Goal: Task Accomplishment & Management: Use online tool/utility

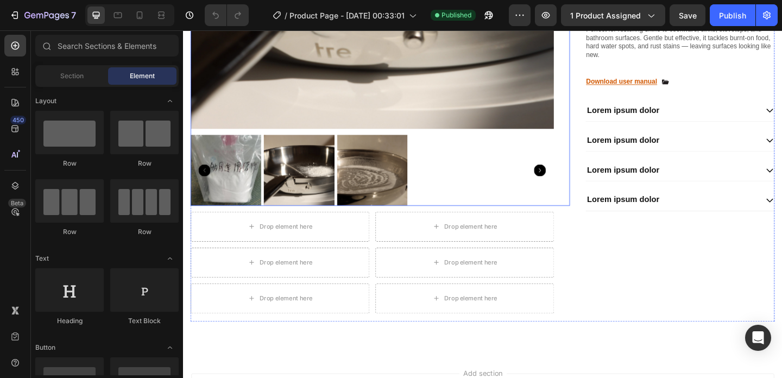
scroll to position [483, 0]
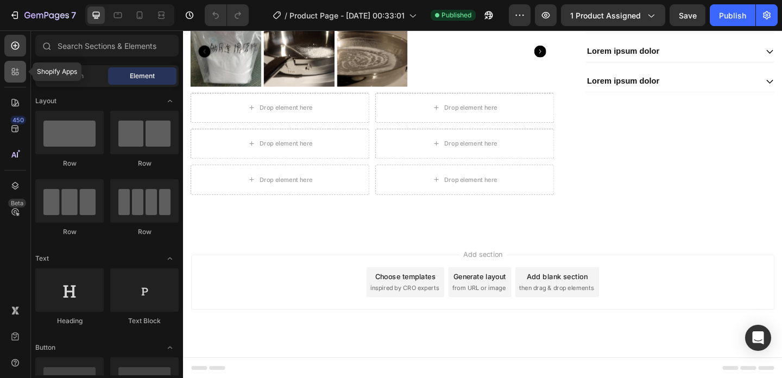
click at [17, 73] on icon at bounding box center [15, 71] width 11 height 11
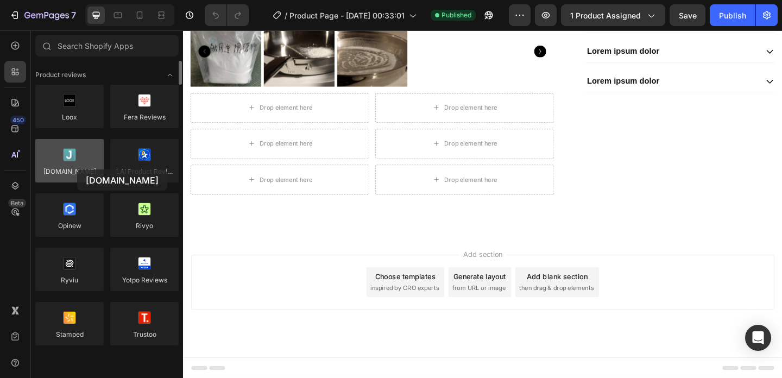
click at [77, 169] on div at bounding box center [69, 160] width 68 height 43
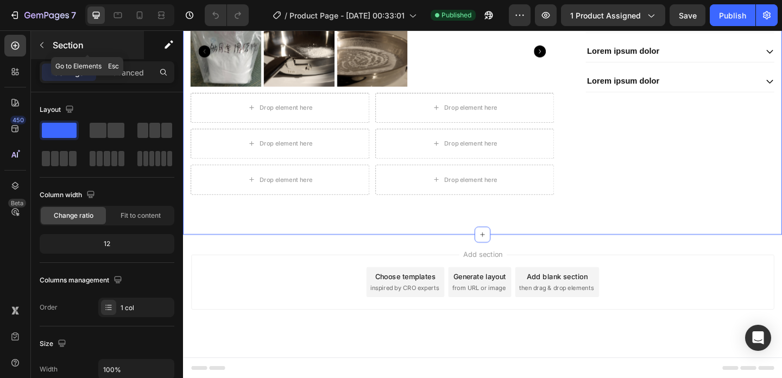
click at [41, 42] on icon "button" at bounding box center [41, 45] width 9 height 9
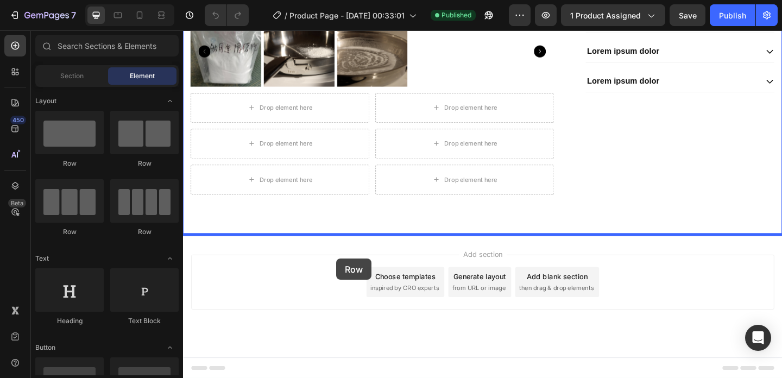
drag, startPoint x: 271, startPoint y: 159, endPoint x: 350, endPoint y: 278, distance: 143.0
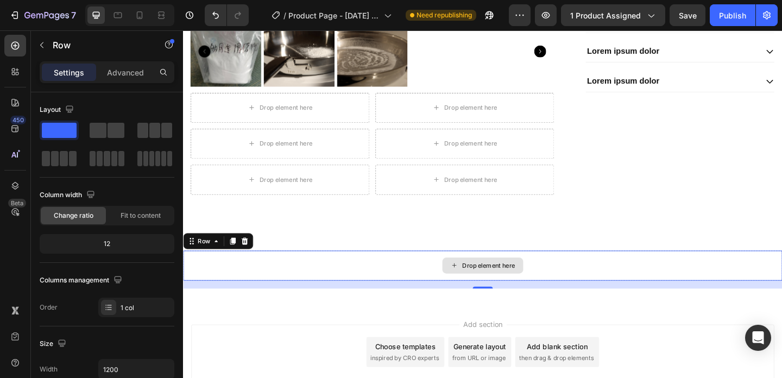
click at [481, 278] on div "Drop element here" at bounding box center [509, 285] width 88 height 17
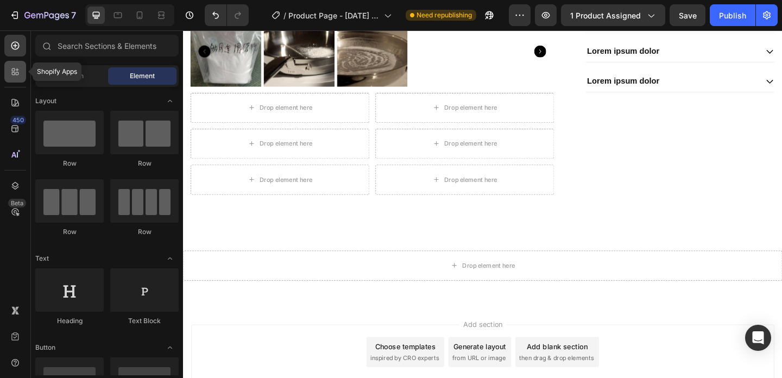
click at [12, 65] on div at bounding box center [15, 72] width 22 height 22
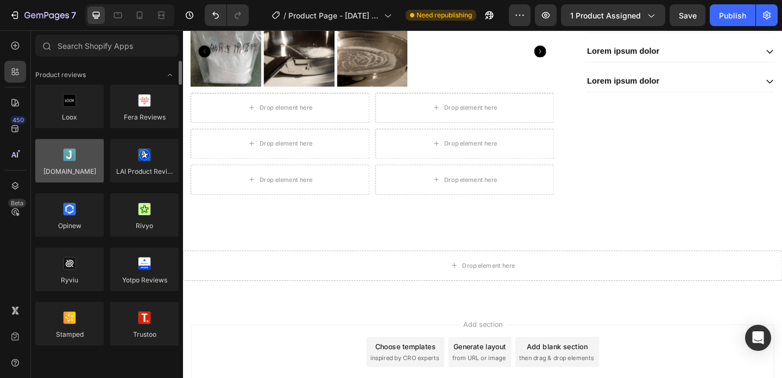
click at [54, 155] on div at bounding box center [69, 160] width 68 height 43
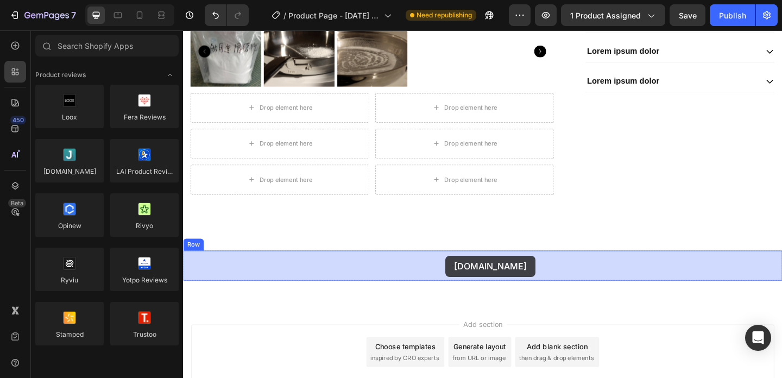
drag, startPoint x: 253, startPoint y: 195, endPoint x: 468, endPoint y: 276, distance: 230.3
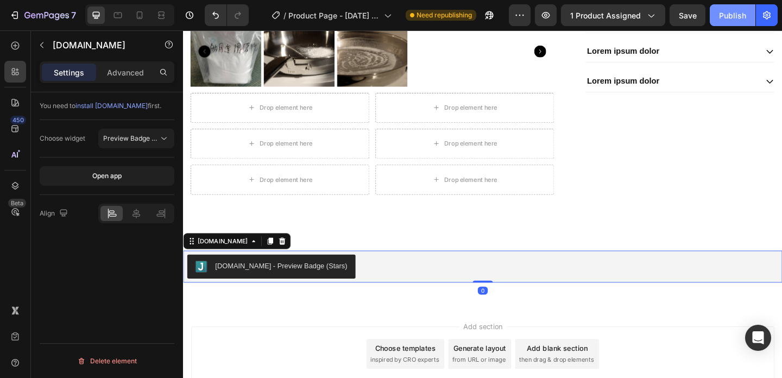
click at [733, 16] on div "Publish" at bounding box center [732, 15] width 27 height 11
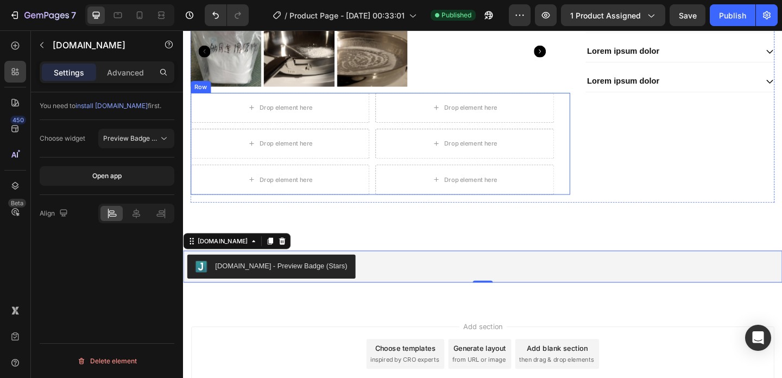
click at [595, 142] on div "Drop element here Drop element here Row Drop element here Drop element here Row…" at bounding box center [397, 153] width 412 height 111
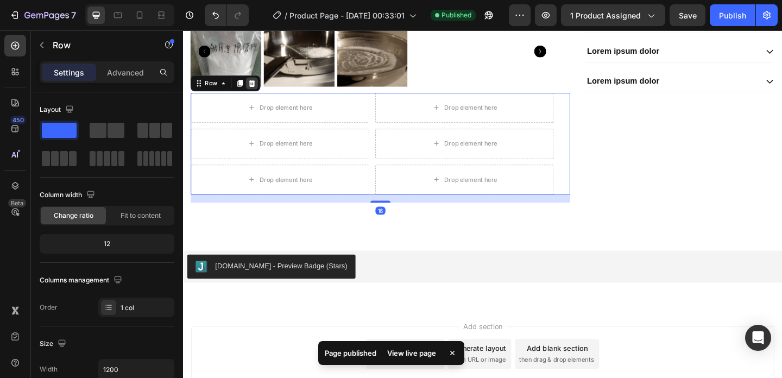
click at [257, 86] on icon at bounding box center [258, 88] width 7 height 8
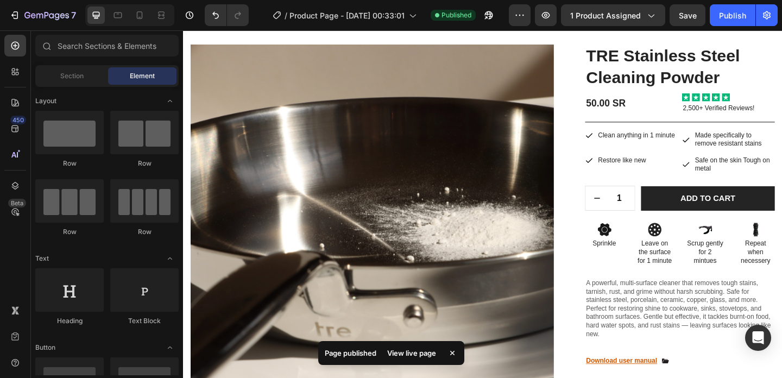
scroll to position [80, 0]
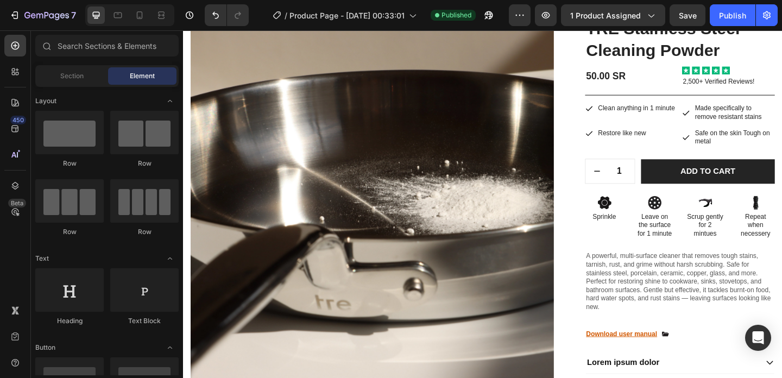
click at [531, 14] on div "Preview 1 product assigned Save Publish" at bounding box center [643, 15] width 269 height 22
click at [526, 14] on button "button" at bounding box center [520, 15] width 22 height 22
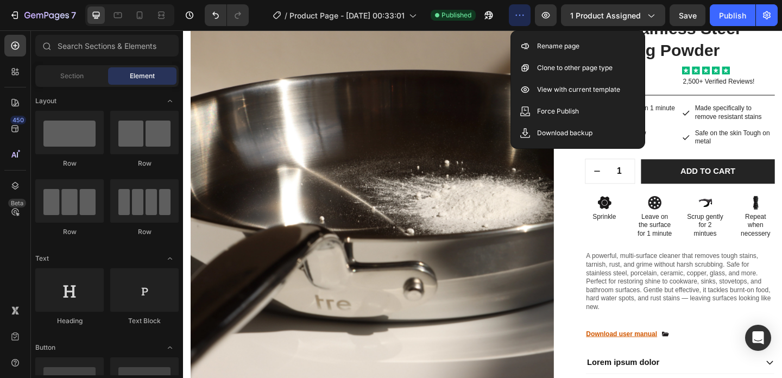
click at [522, 13] on icon "button" at bounding box center [519, 15] width 11 height 11
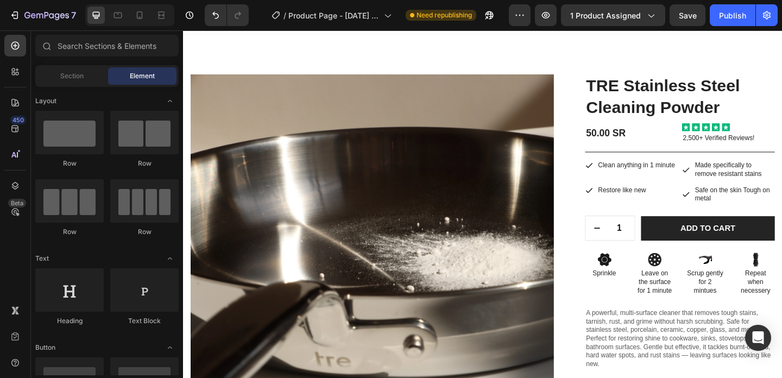
scroll to position [0, 0]
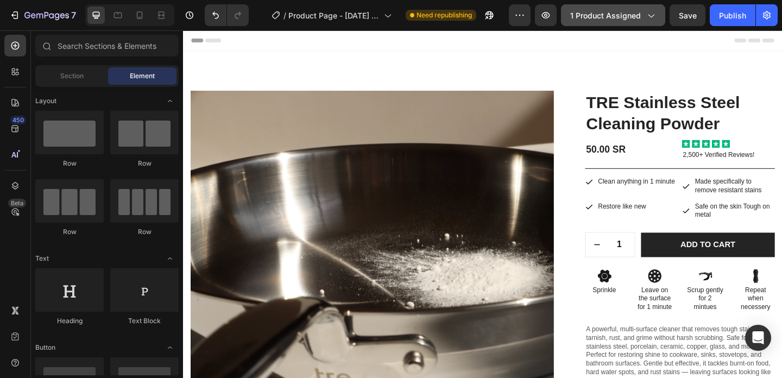
click at [655, 12] on icon "button" at bounding box center [650, 15] width 11 height 11
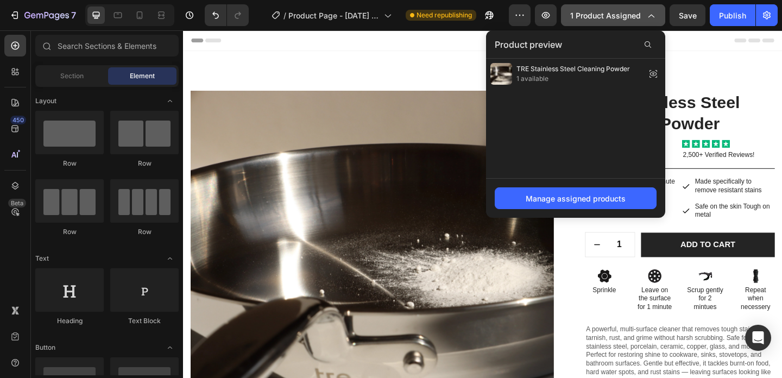
click at [654, 13] on icon "button" at bounding box center [650, 15] width 11 height 11
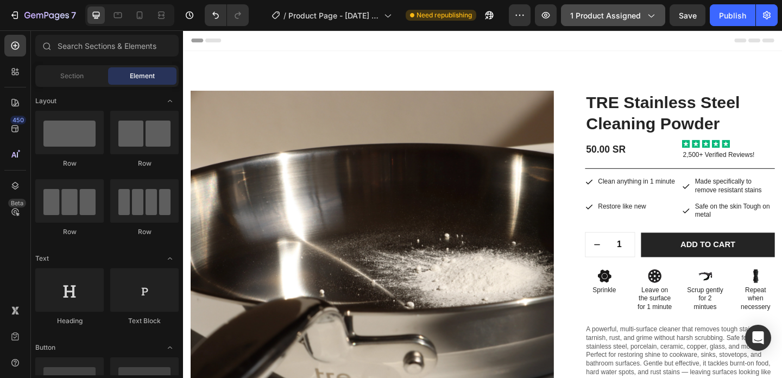
click at [654, 12] on icon "button" at bounding box center [650, 15] width 11 height 11
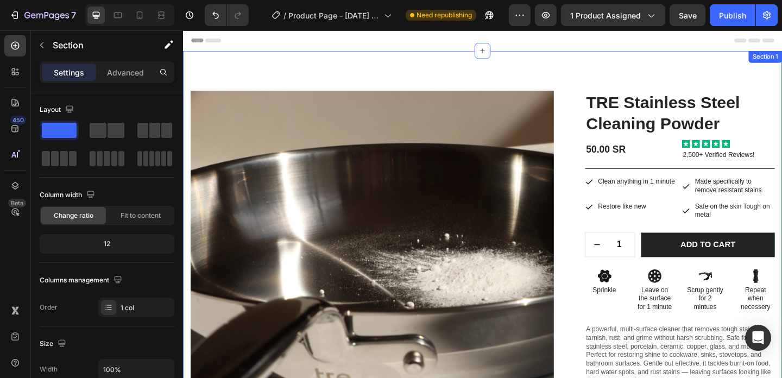
click at [775, 71] on div "Product Images TRE Stainless Steel Cleaning Powder Product Title 50.00 SR Produ…" at bounding box center [508, 339] width 651 height 572
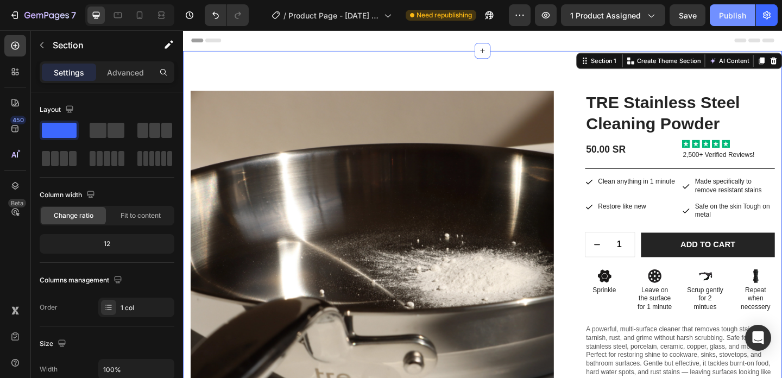
click at [726, 17] on div "Publish" at bounding box center [732, 15] width 27 height 11
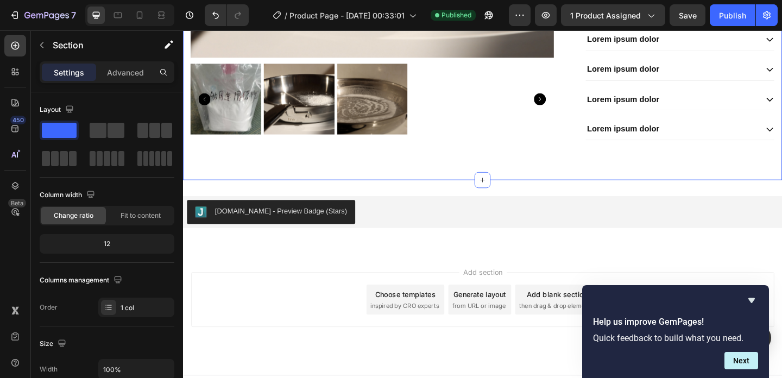
scroll to position [450, 0]
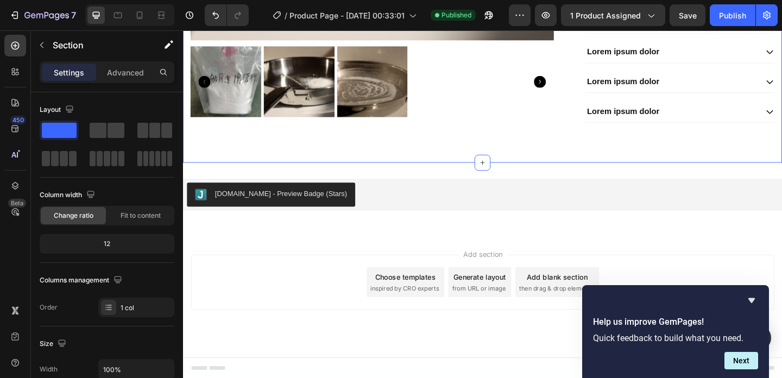
click at [752, 291] on div "Help us improve GemPages! Quick feedback to build what you need. Next" at bounding box center [675, 331] width 187 height 93
click at [752, 295] on icon "Hide survey" at bounding box center [751, 300] width 13 height 13
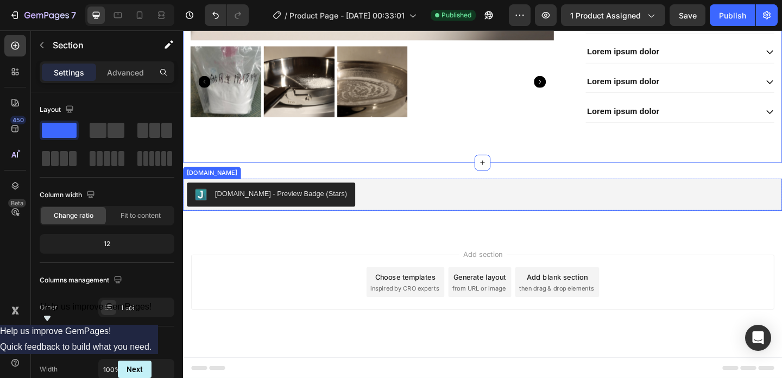
click at [309, 207] on div "[DOMAIN_NAME] - Preview Badge (Stars)" at bounding box center [290, 207] width 144 height 11
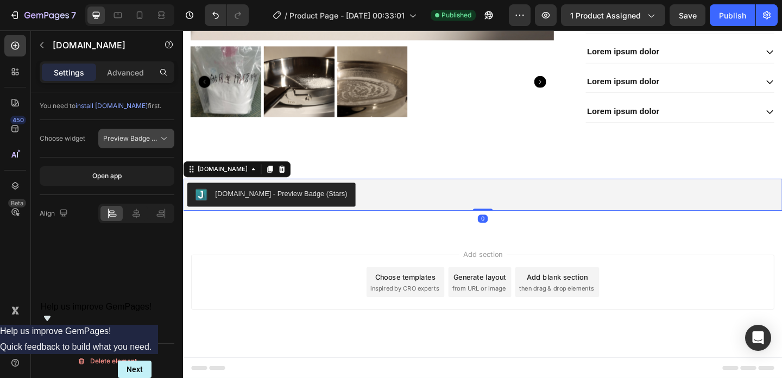
click at [136, 139] on span "Preview Badge (Stars)" at bounding box center [137, 138] width 69 height 8
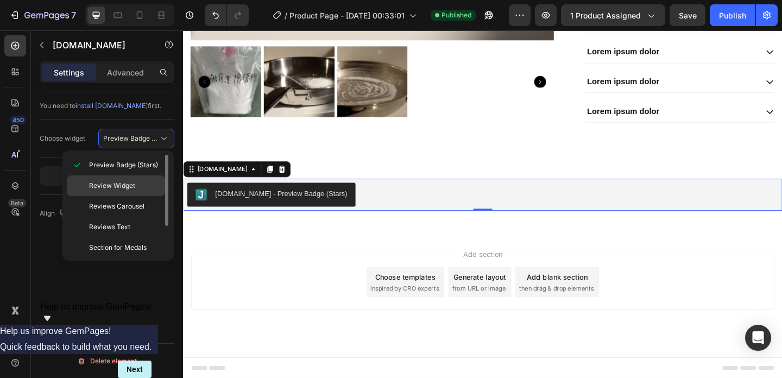
click at [129, 179] on div "Review Widget" at bounding box center [116, 185] width 98 height 21
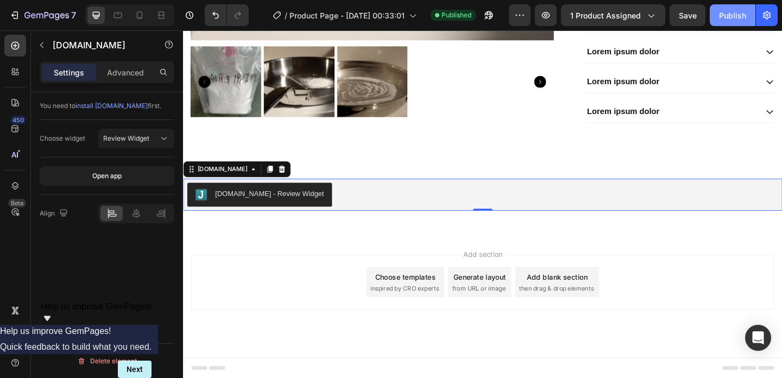
click at [727, 13] on div "Publish" at bounding box center [732, 15] width 27 height 11
